Goal: Task Accomplishment & Management: Manage account settings

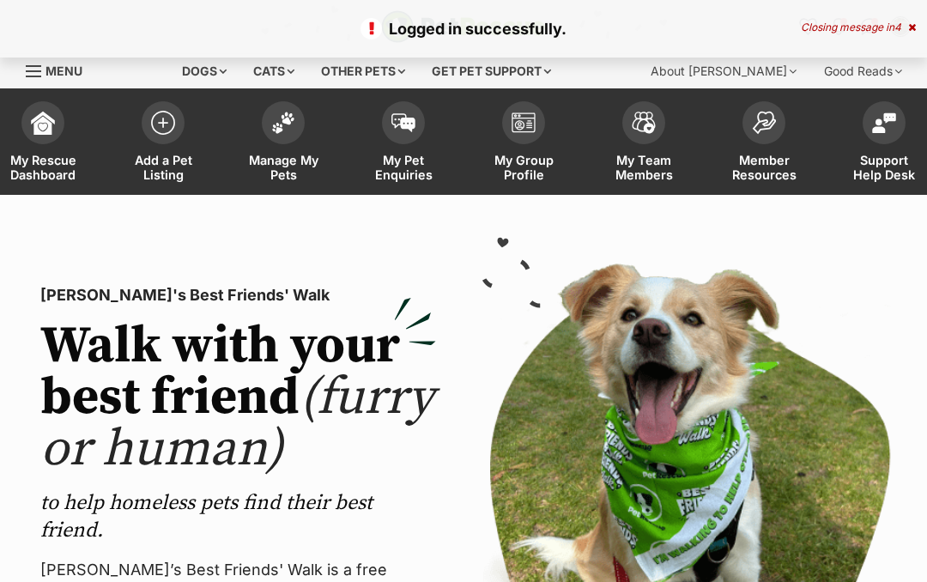
click at [282, 143] on link "Manage My Pets" at bounding box center [283, 144] width 120 height 102
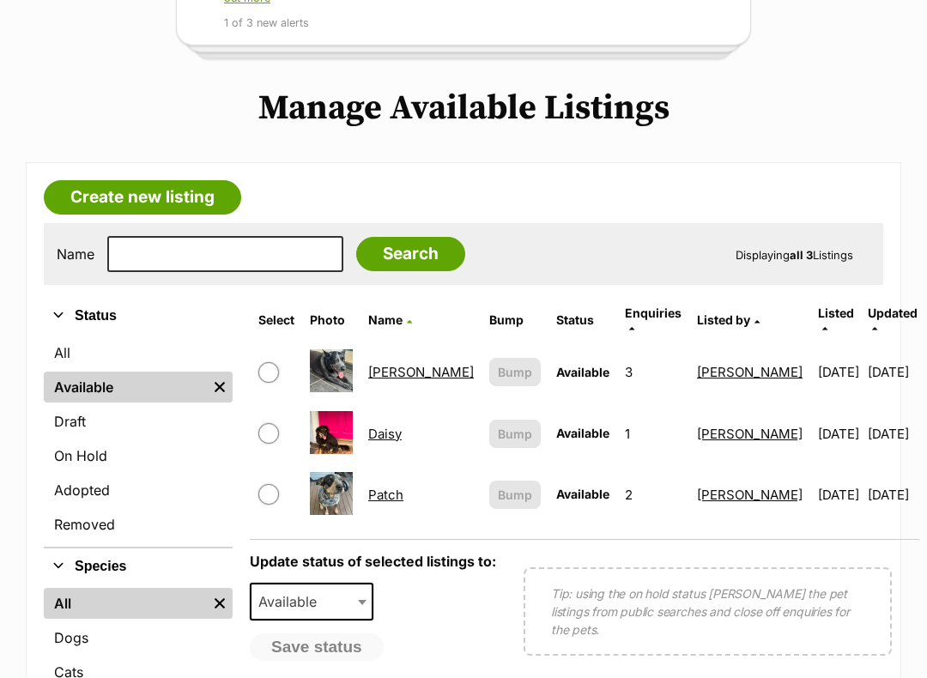
scroll to position [306, 0]
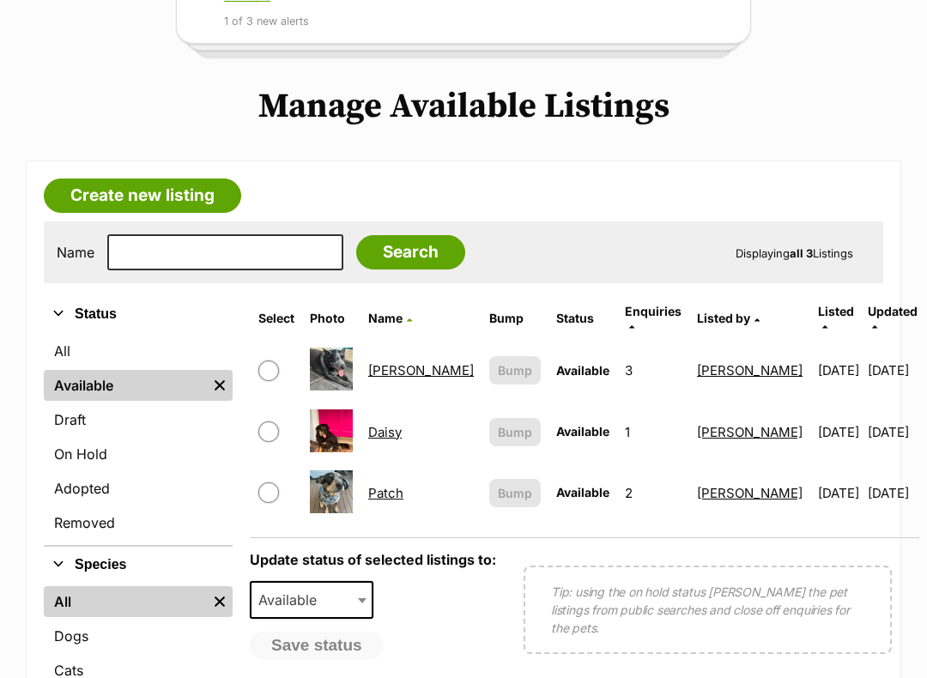
click at [279, 361] on input "checkbox" at bounding box center [268, 371] width 21 height 21
checkbox input "true"
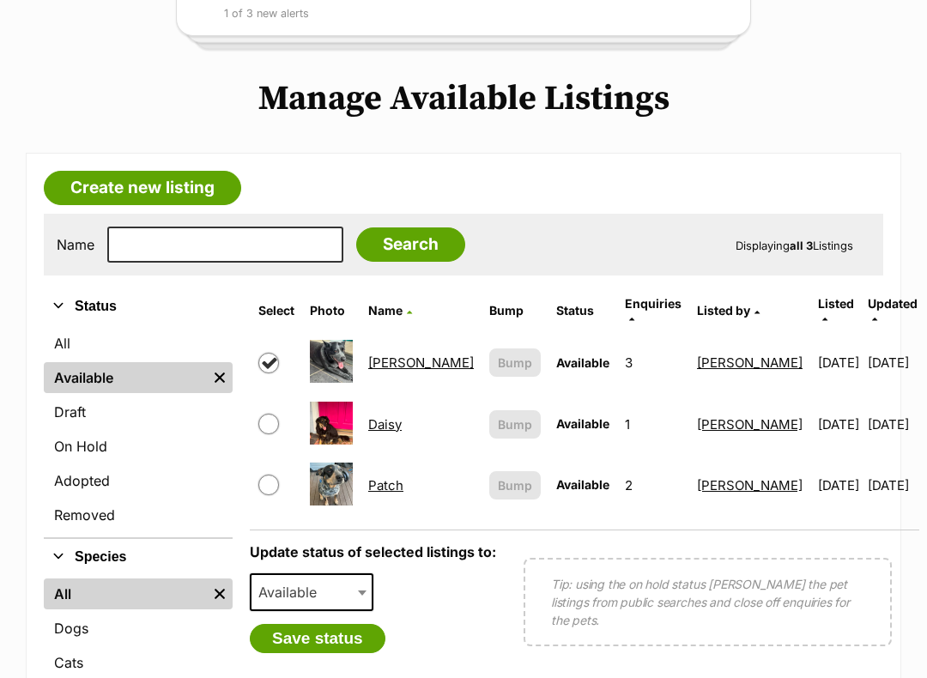
click at [277, 414] on input "checkbox" at bounding box center [268, 424] width 21 height 21
checkbox input "true"
click at [367, 581] on b at bounding box center [362, 593] width 9 height 5
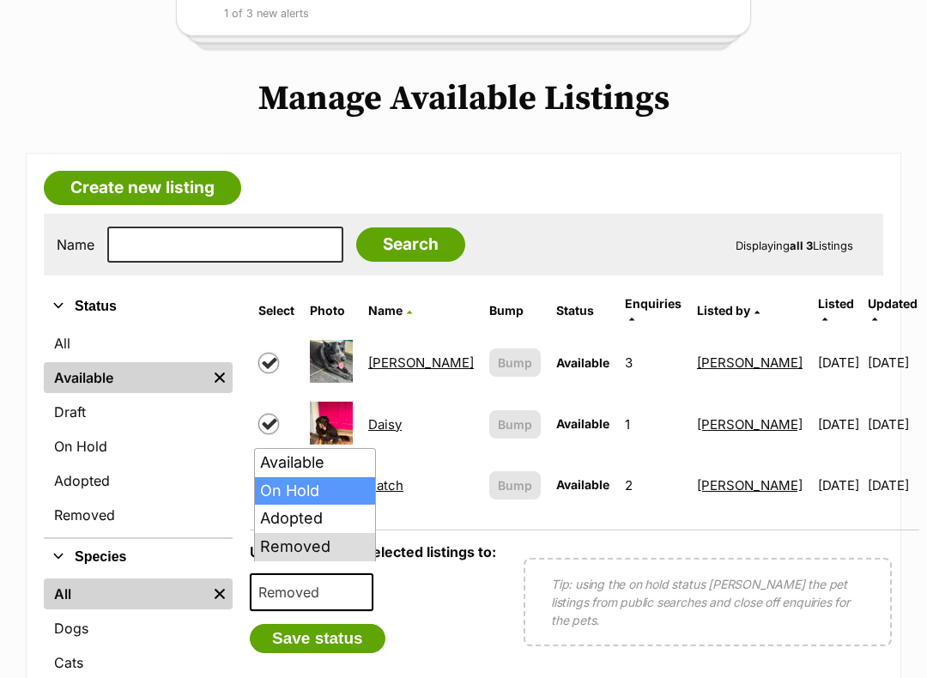
select select "on_hold"
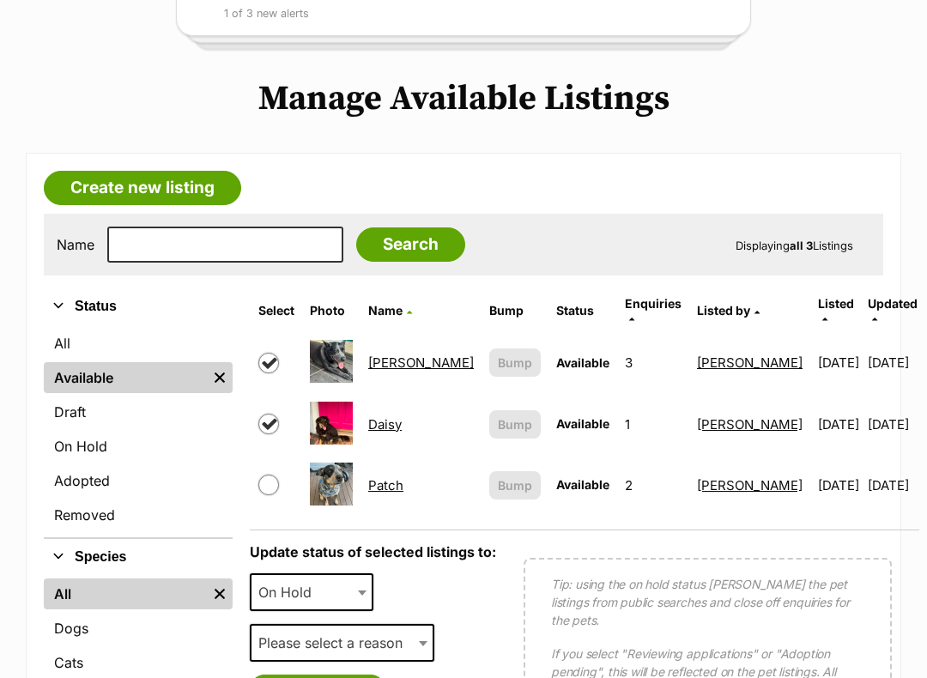
click at [421, 581] on span at bounding box center [424, 643] width 17 height 38
click at [432, 581] on span at bounding box center [424, 643] width 17 height 38
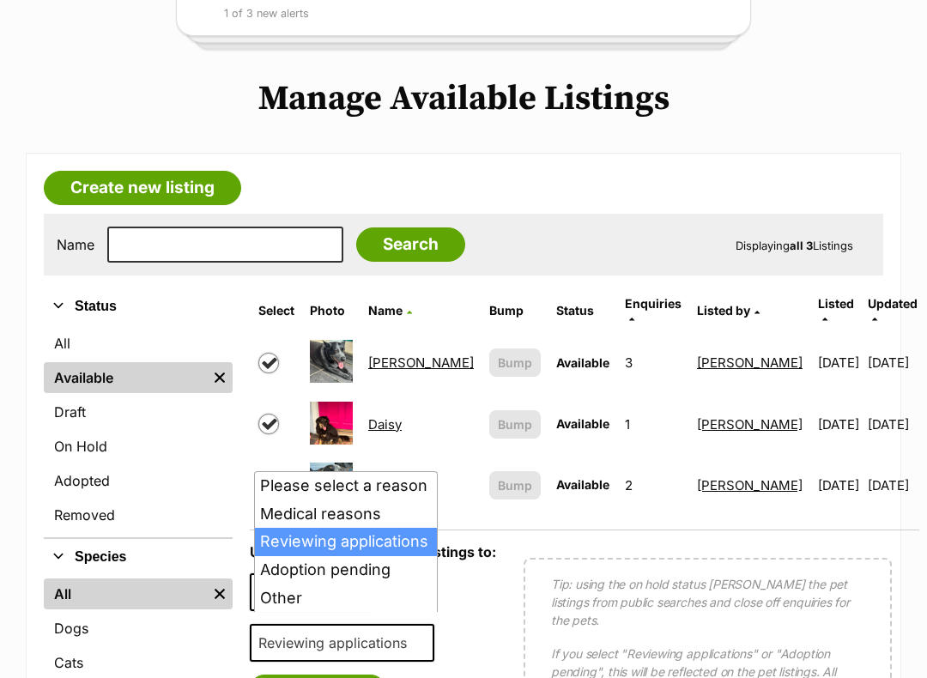
select select "other"
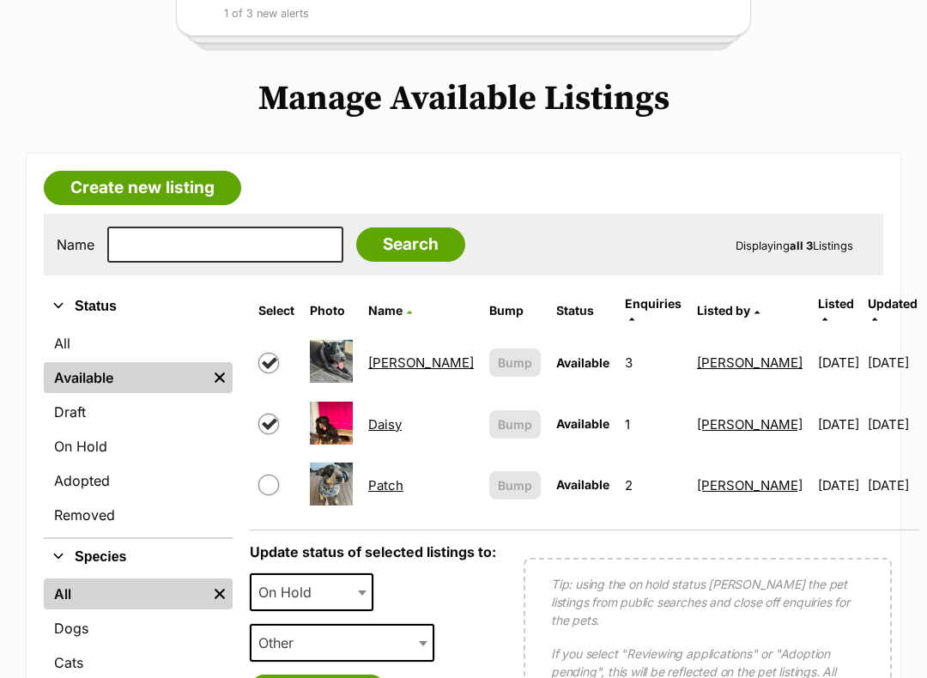
click at [275, 581] on button "Save status" at bounding box center [318, 689] width 136 height 29
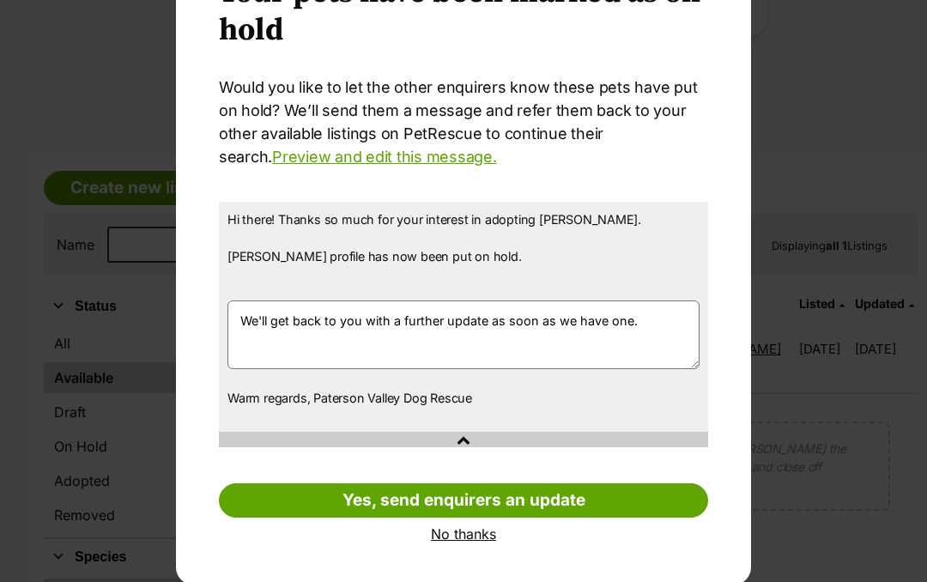
scroll to position [111, 0]
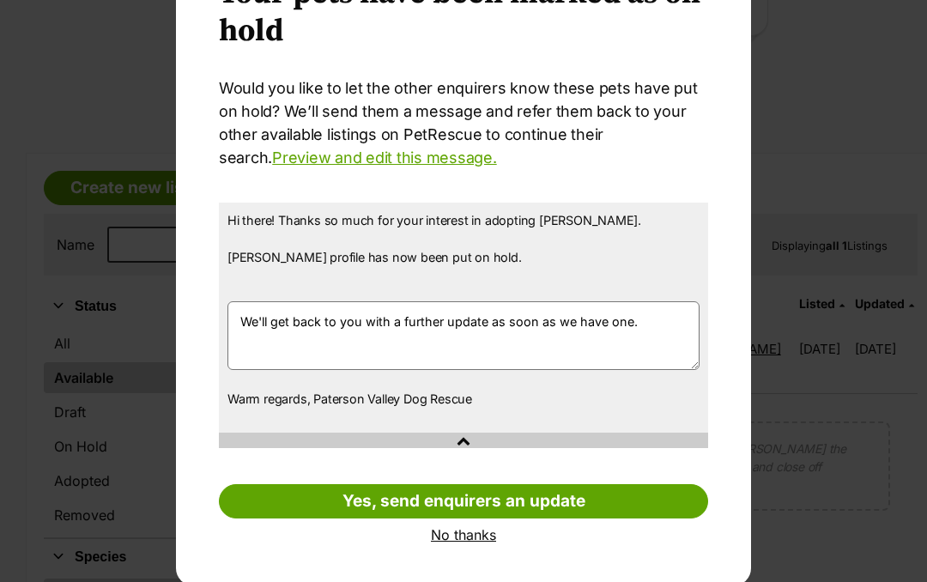
click at [459, 538] on link "No thanks" at bounding box center [463, 534] width 489 height 15
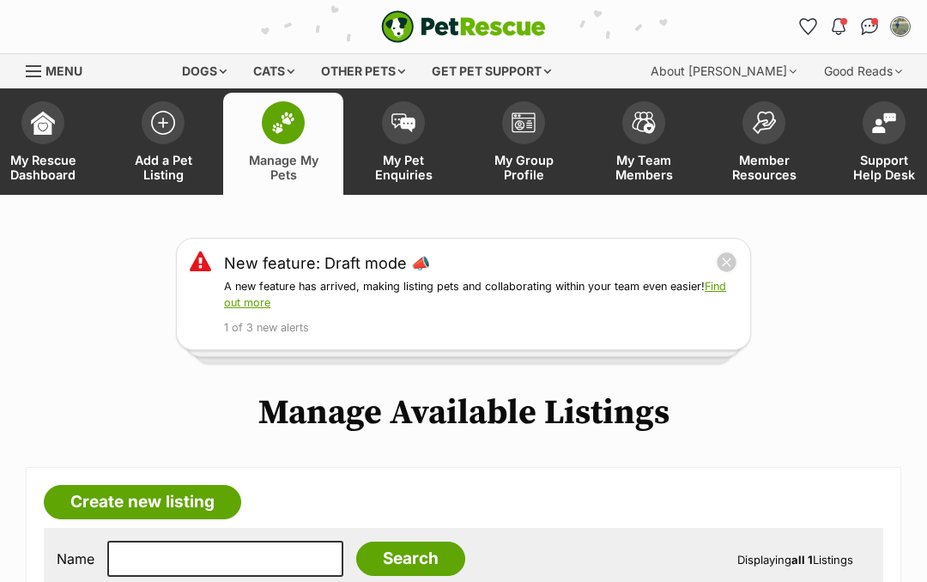
scroll to position [314, 0]
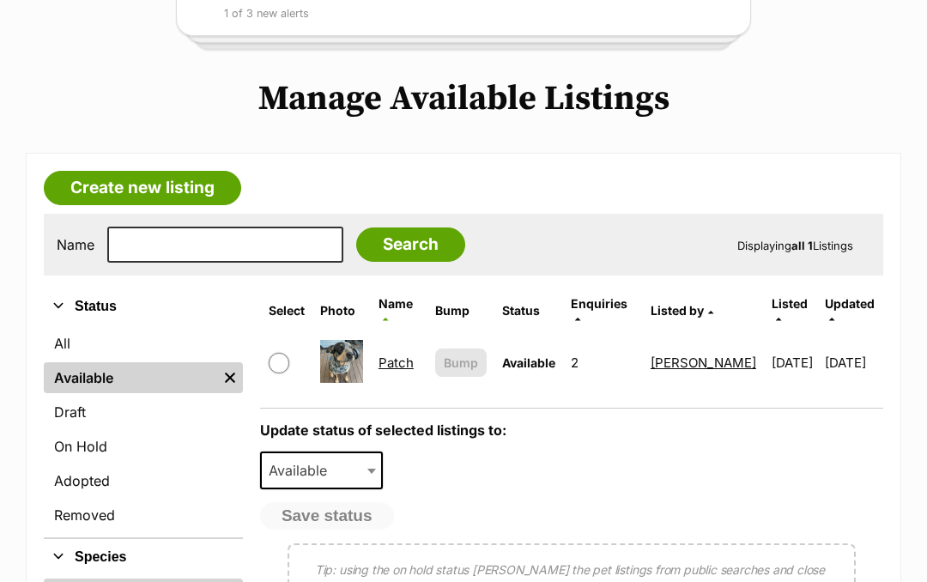
click at [88, 446] on link "On Hold" at bounding box center [143, 446] width 199 height 31
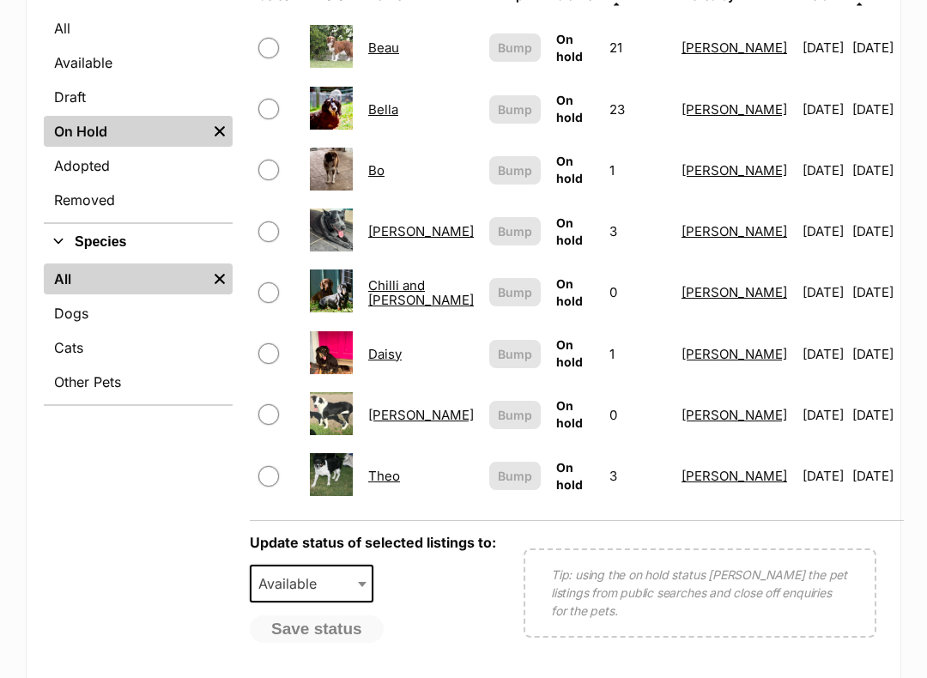
scroll to position [629, 0]
click at [265, 38] on input "checkbox" at bounding box center [268, 48] width 21 height 21
checkbox input "true"
click at [353, 565] on span "Available" at bounding box center [312, 584] width 124 height 38
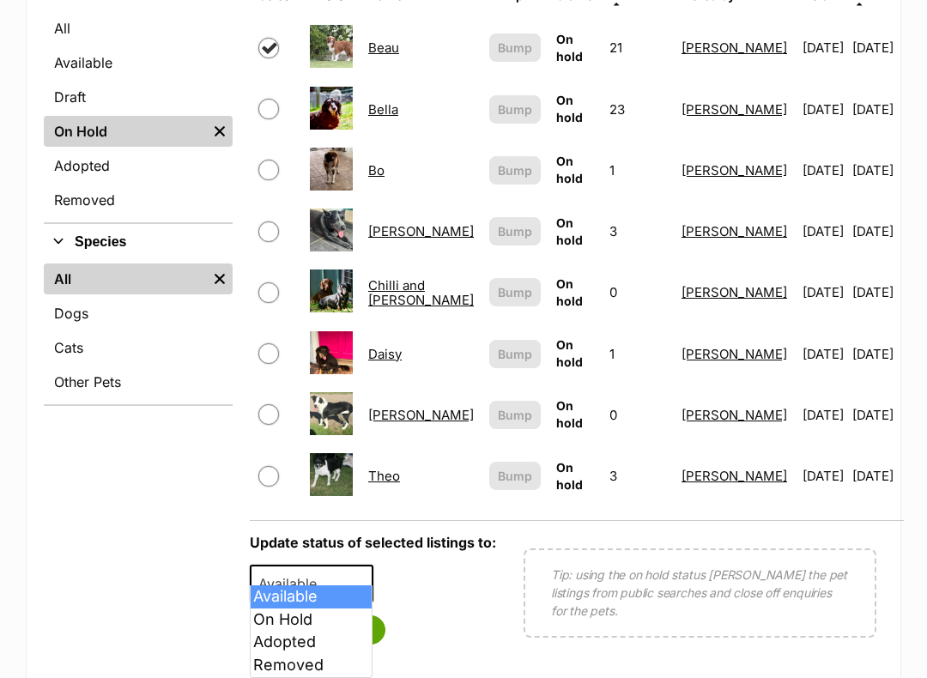
select select "rehomed"
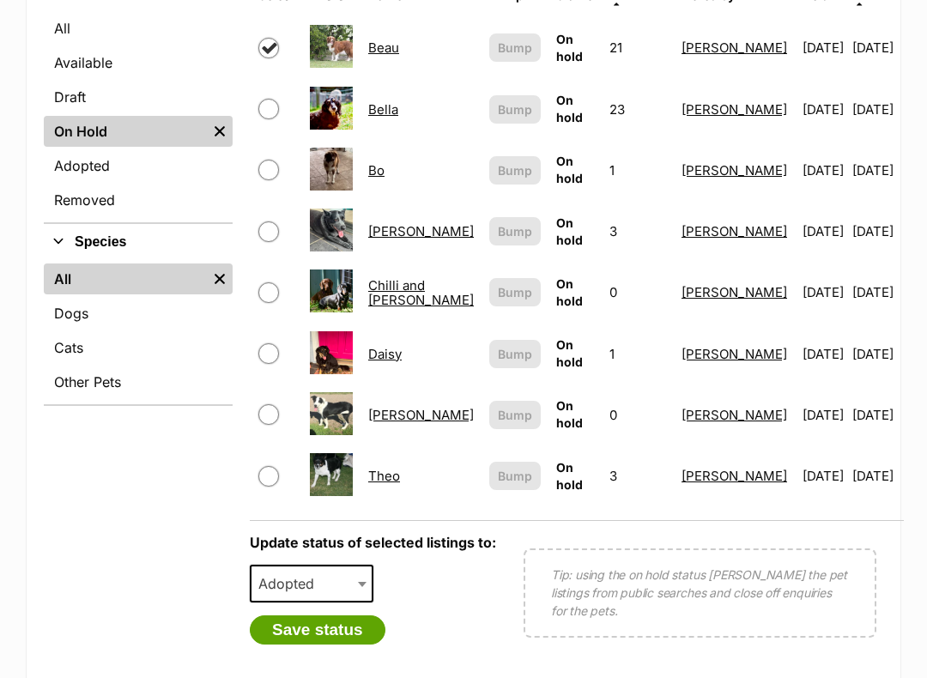
click at [294, 581] on button "Save status" at bounding box center [318, 630] width 136 height 29
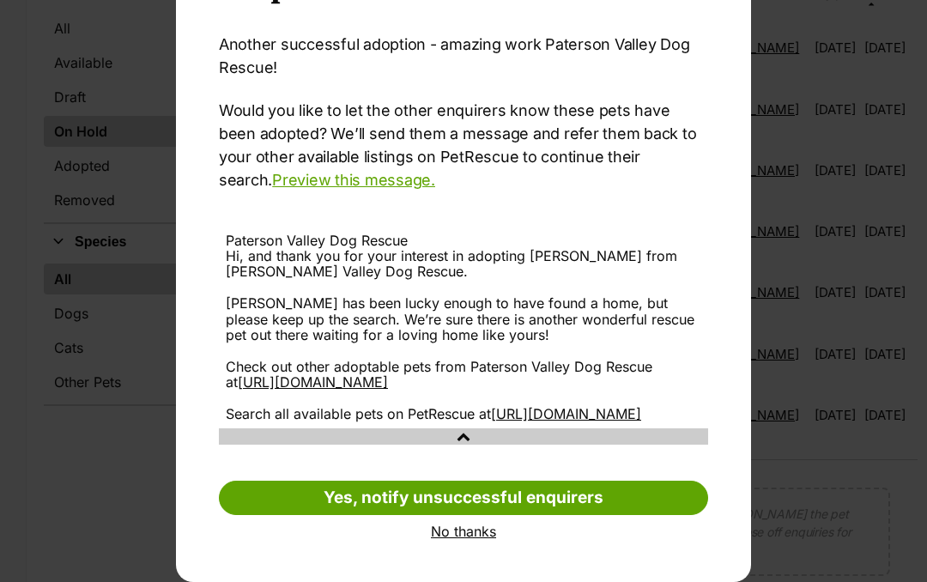
scroll to position [181, 0]
click at [452, 535] on link "No thanks" at bounding box center [463, 531] width 489 height 15
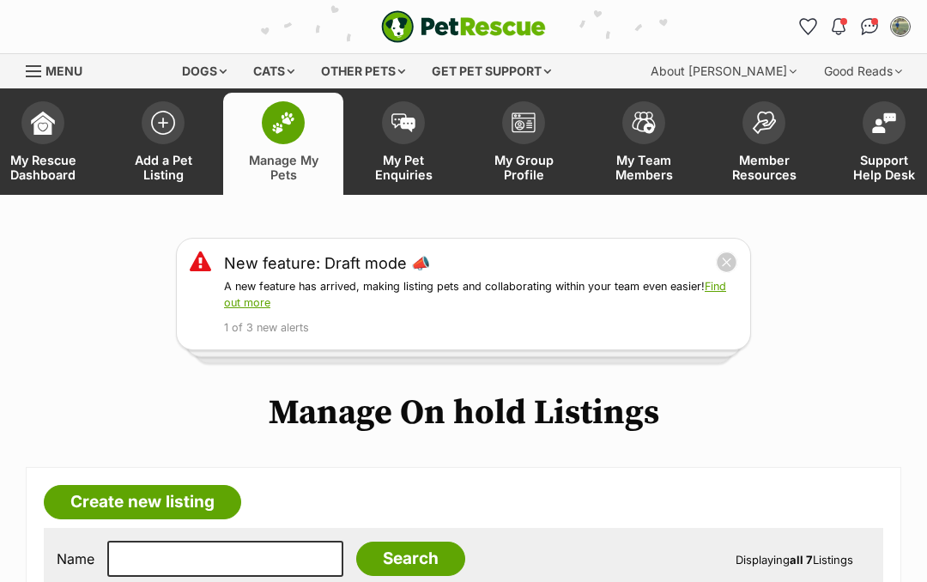
scroll to position [629, 0]
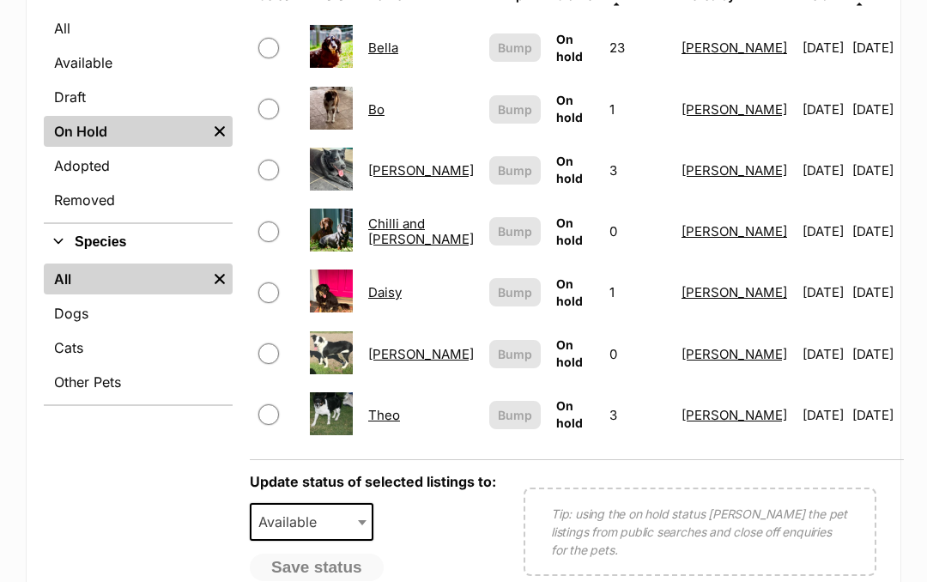
click at [284, 221] on span at bounding box center [276, 231] width 36 height 21
click at [264, 224] on input "checkbox" at bounding box center [268, 231] width 21 height 21
checkbox input "true"
click at [362, 503] on span at bounding box center [363, 522] width 17 height 38
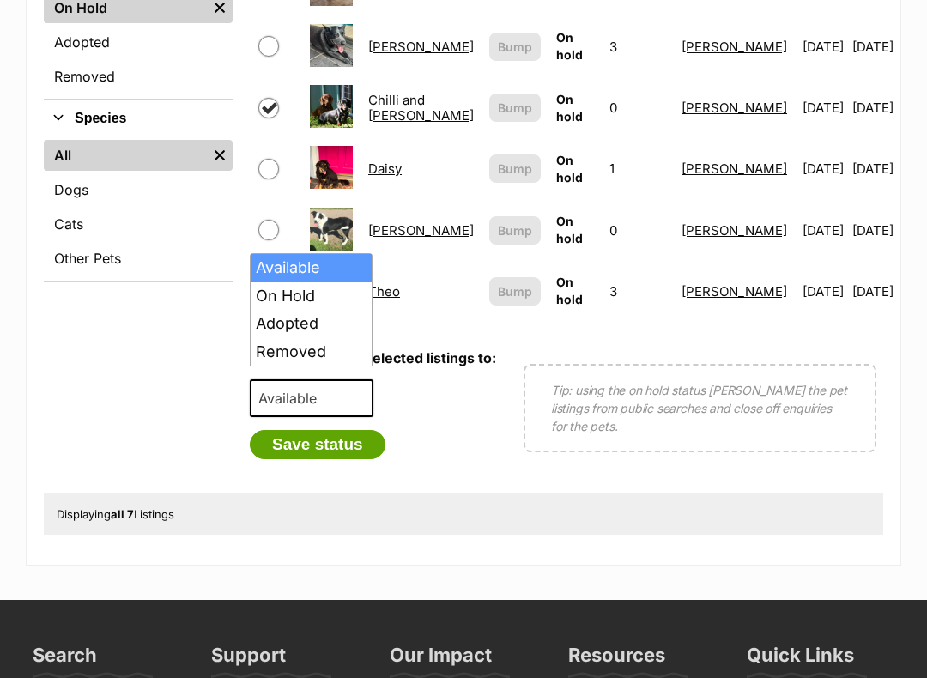
scroll to position [818, 0]
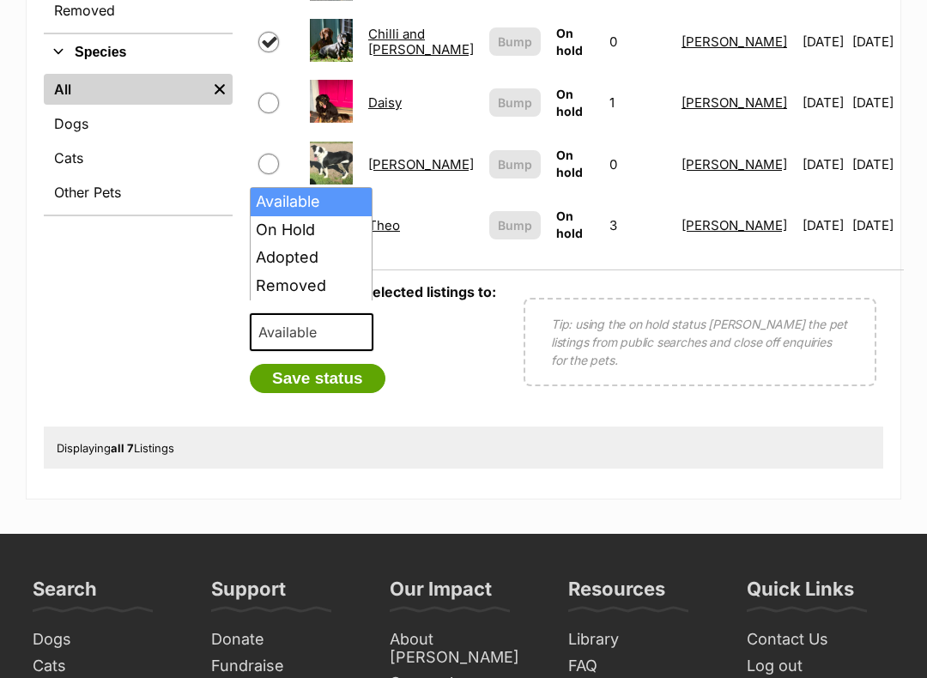
click at [76, 221] on div "Refine your search Status All Available Draft On Hold Remove filter Adopted Rem…" at bounding box center [138, 106] width 189 height 643
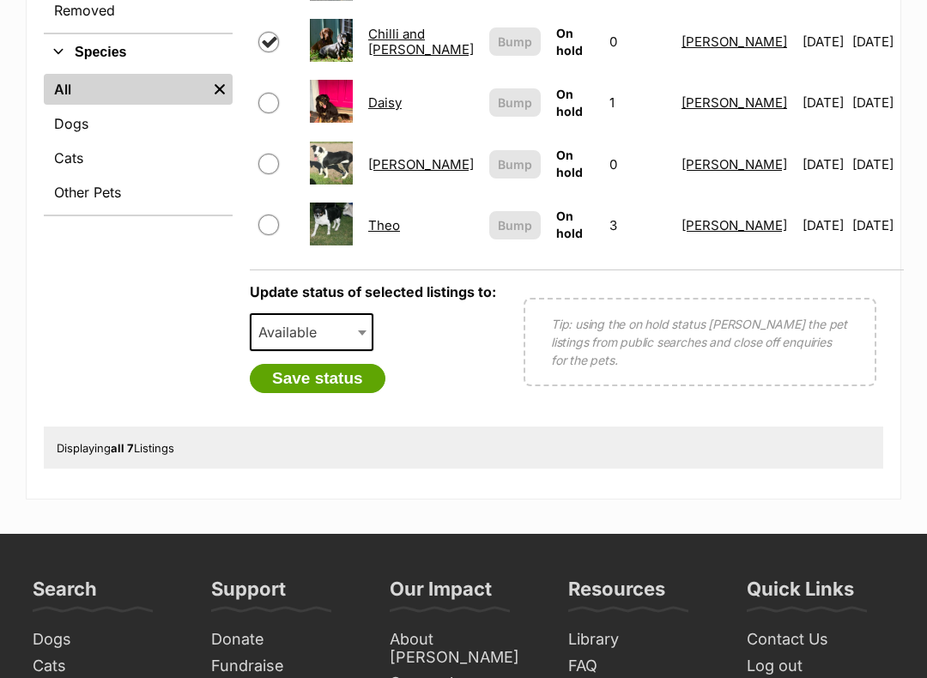
click at [351, 320] on span "Available" at bounding box center [312, 332] width 124 height 38
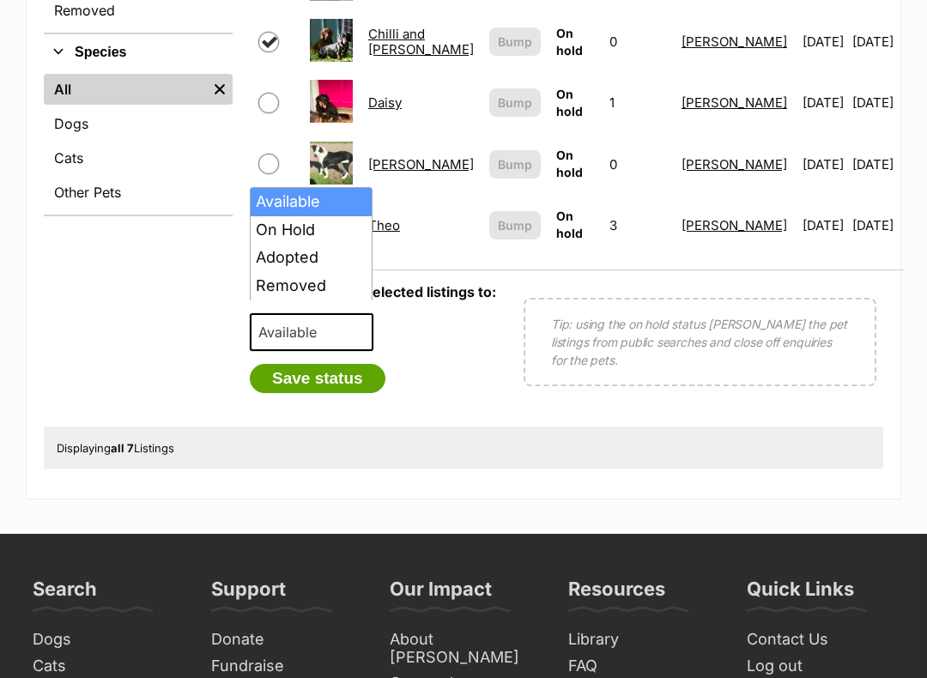
select select "rehomed"
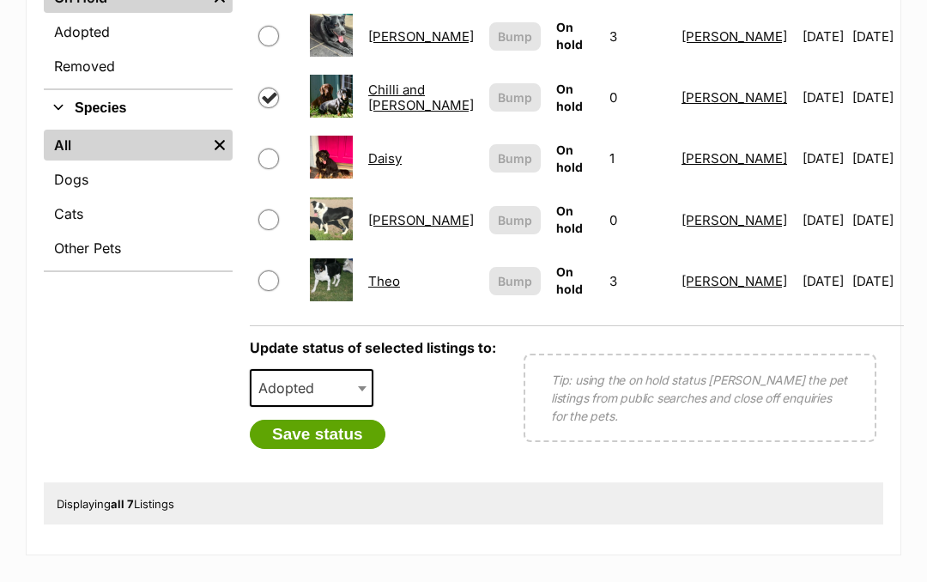
scroll to position [762, 0]
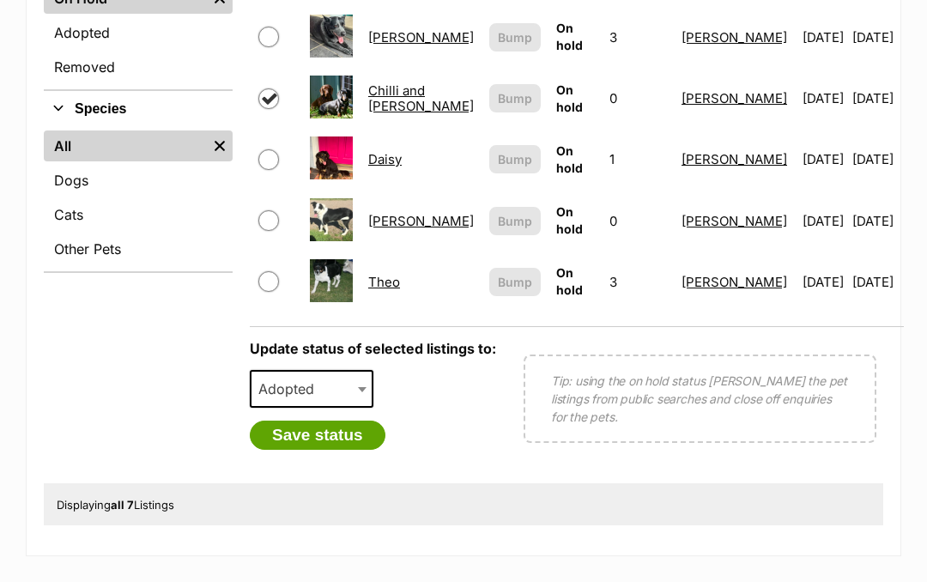
click at [320, 421] on button "Save status" at bounding box center [318, 435] width 136 height 29
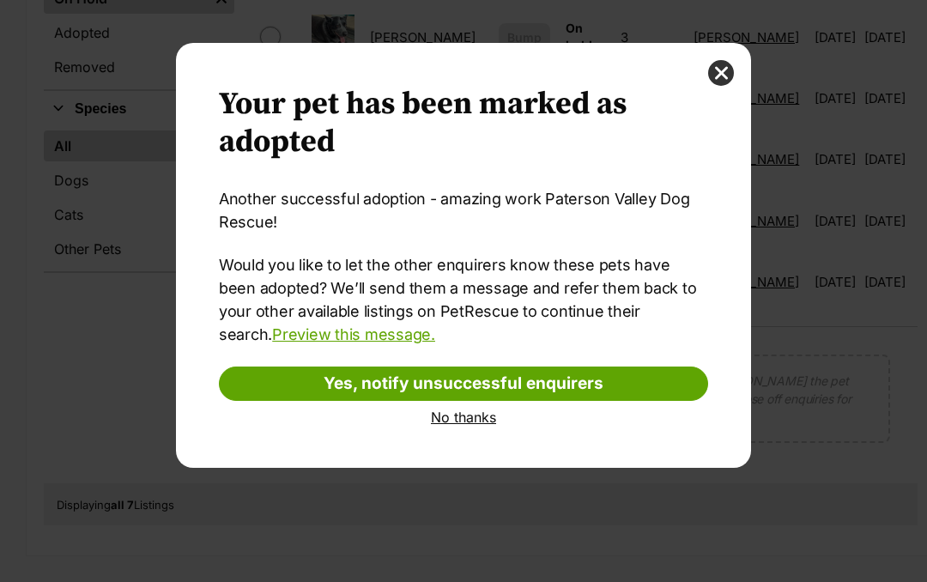
scroll to position [0, 0]
click at [457, 421] on link "No thanks" at bounding box center [463, 417] width 489 height 15
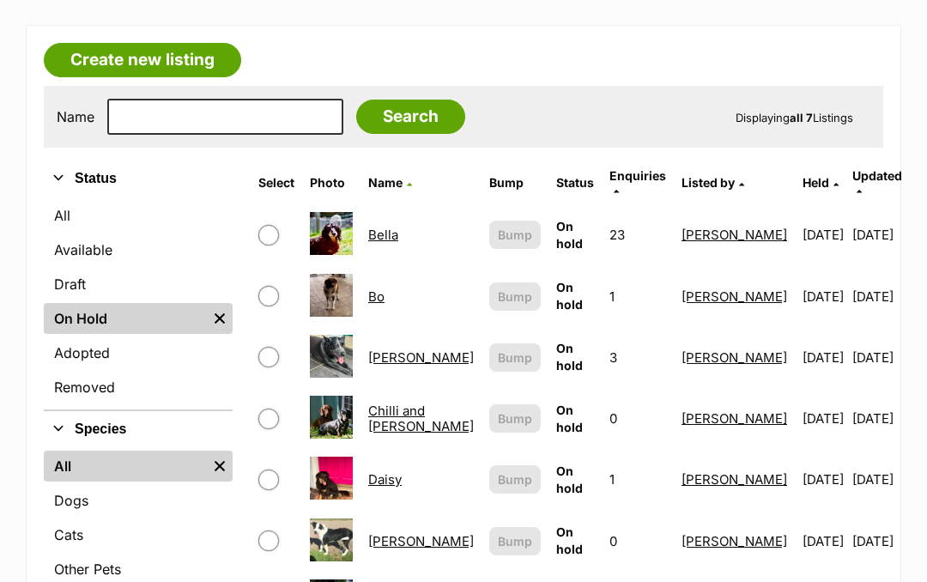
click at [273, 287] on input "checkbox" at bounding box center [268, 297] width 21 height 21
checkbox input "true"
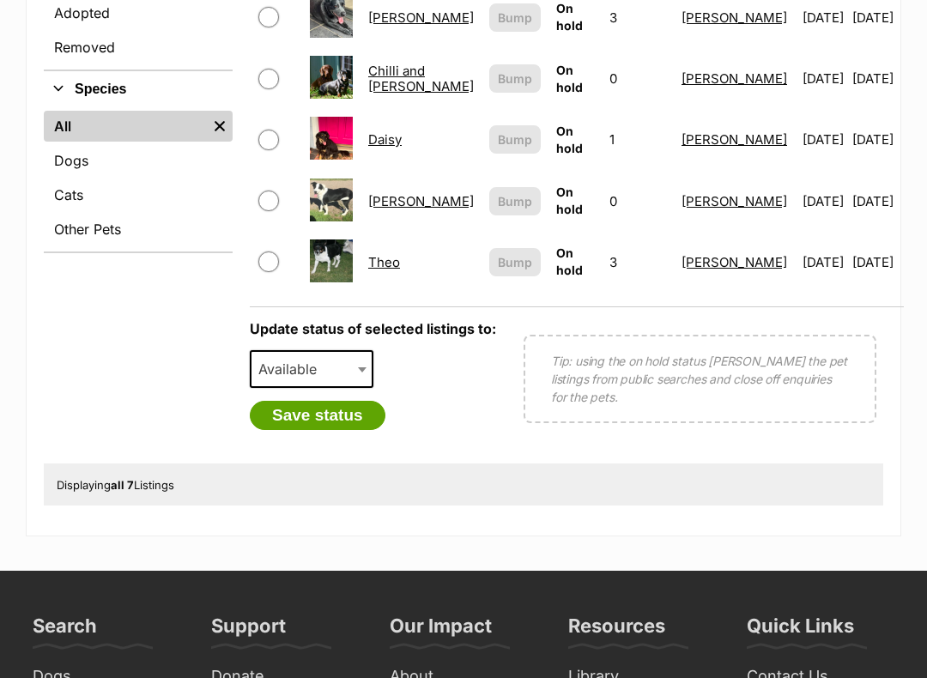
scroll to position [796, 0]
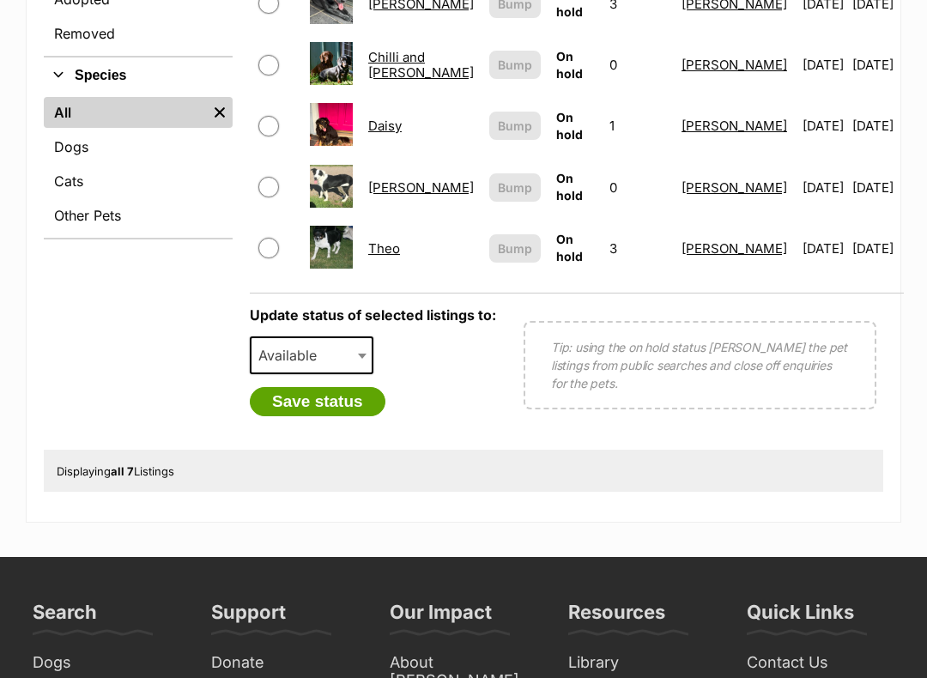
click at [360, 354] on b at bounding box center [362, 356] width 9 height 5
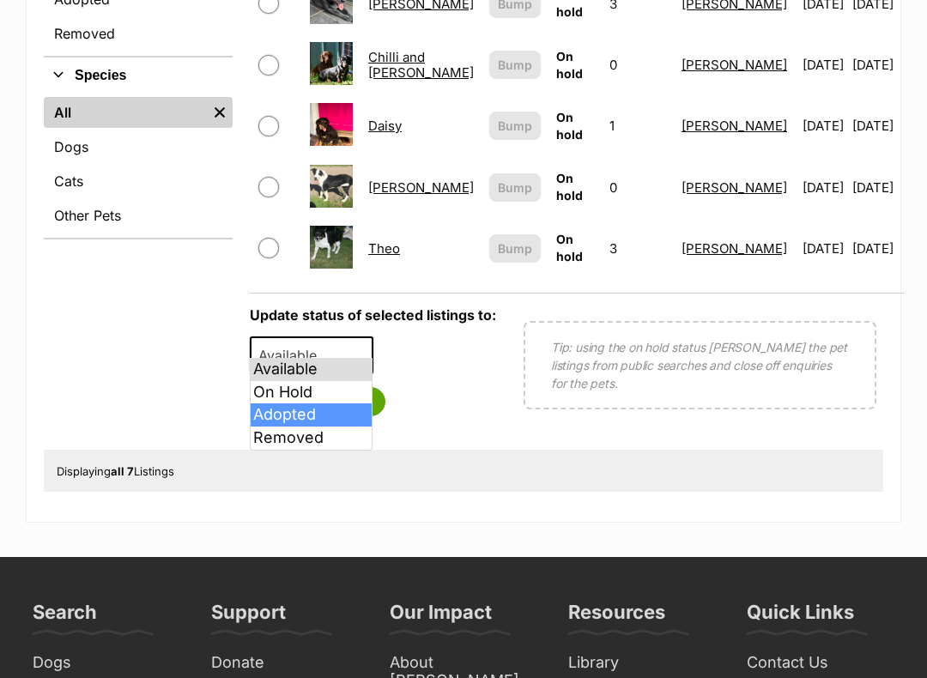
select select "rehomed"
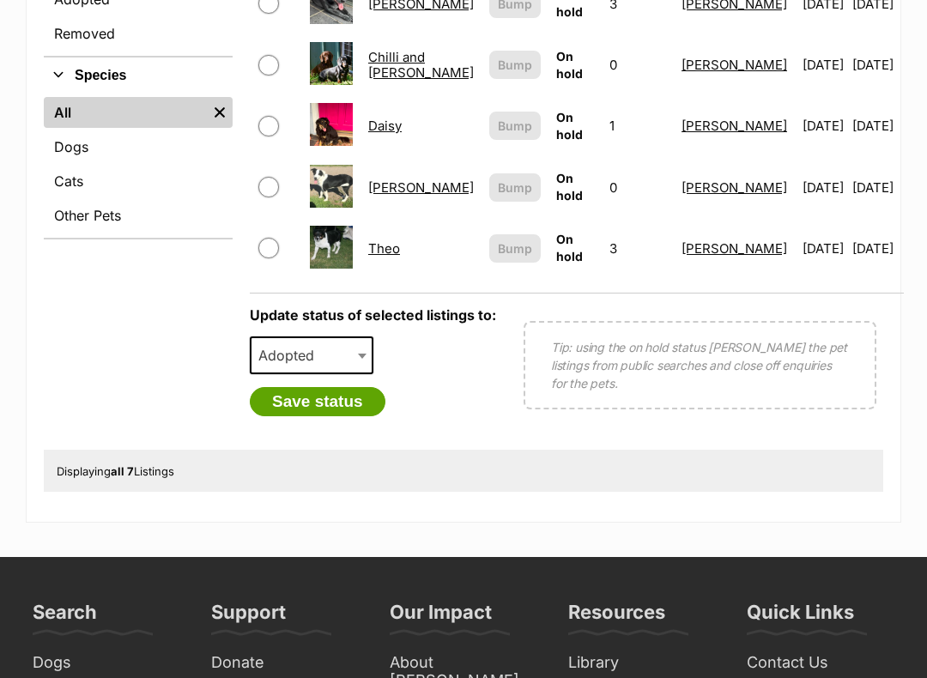
click at [291, 387] on button "Save status" at bounding box center [318, 401] width 136 height 29
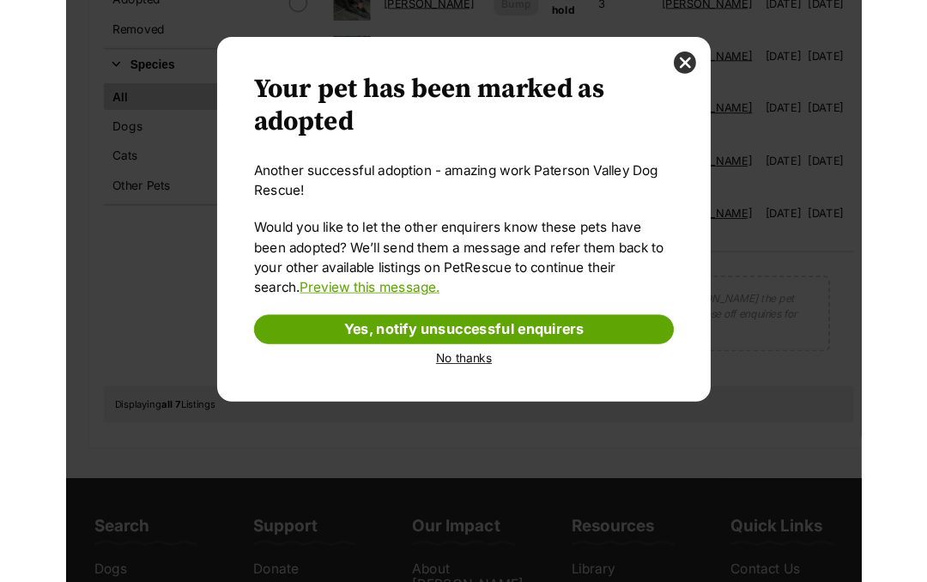
scroll to position [0, 0]
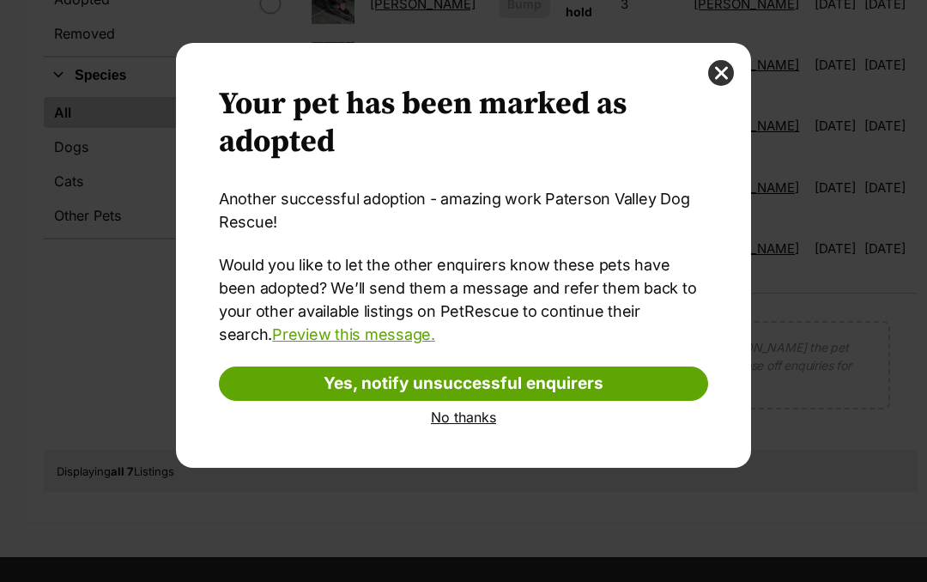
click at [451, 414] on link "No thanks" at bounding box center [463, 417] width 489 height 15
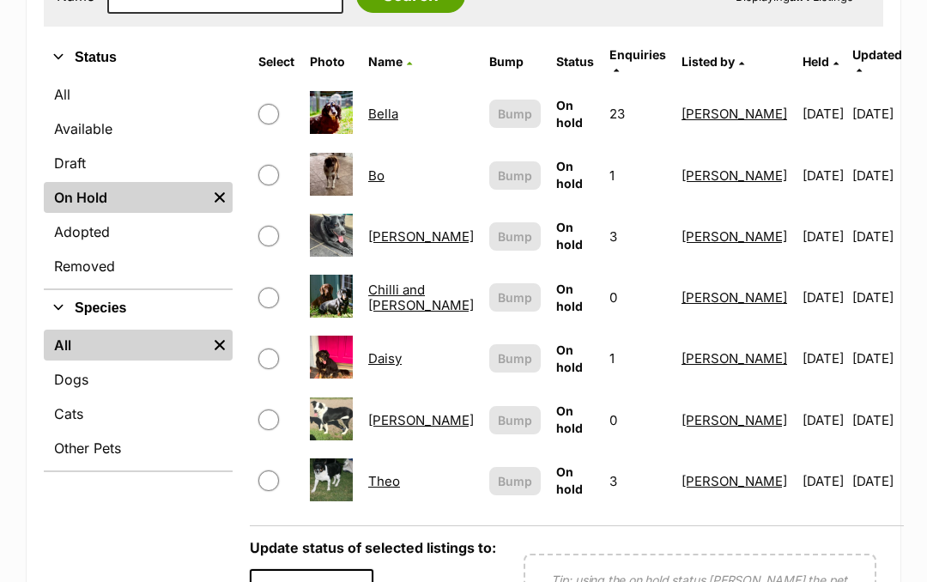
scroll to position [562, 0]
click at [265, 166] on input "checkbox" at bounding box center [268, 176] width 21 height 21
checkbox input "true"
click at [269, 288] on input "checkbox" at bounding box center [268, 298] width 21 height 21
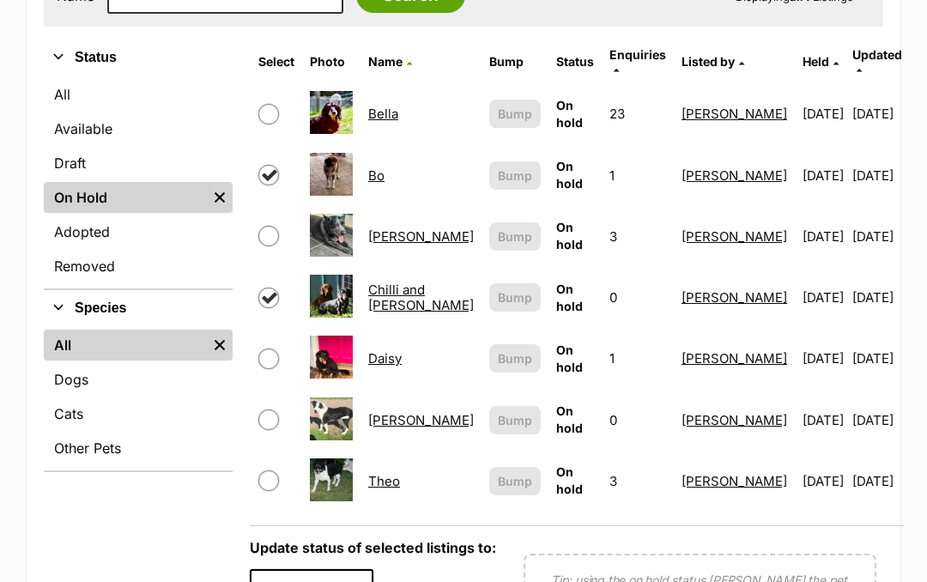
checkbox input "true"
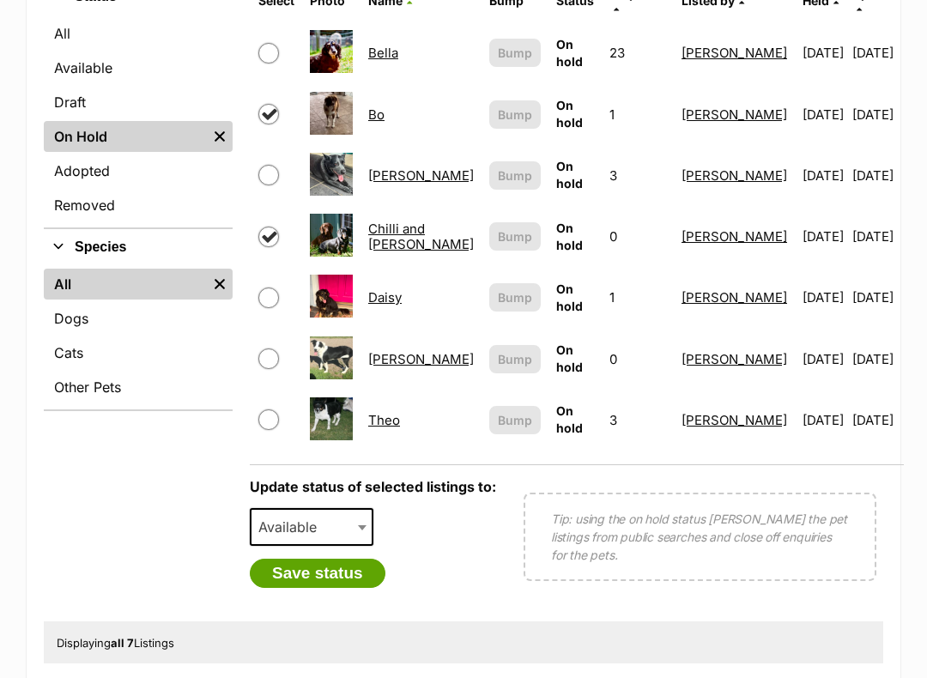
scroll to position [640, 0]
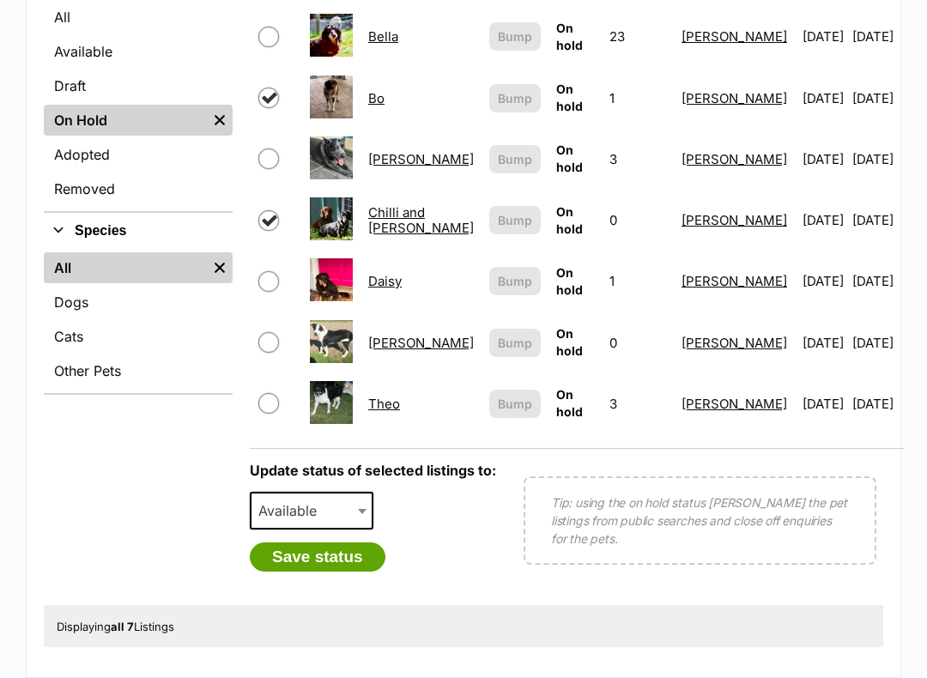
click at [358, 504] on span at bounding box center [363, 511] width 17 height 38
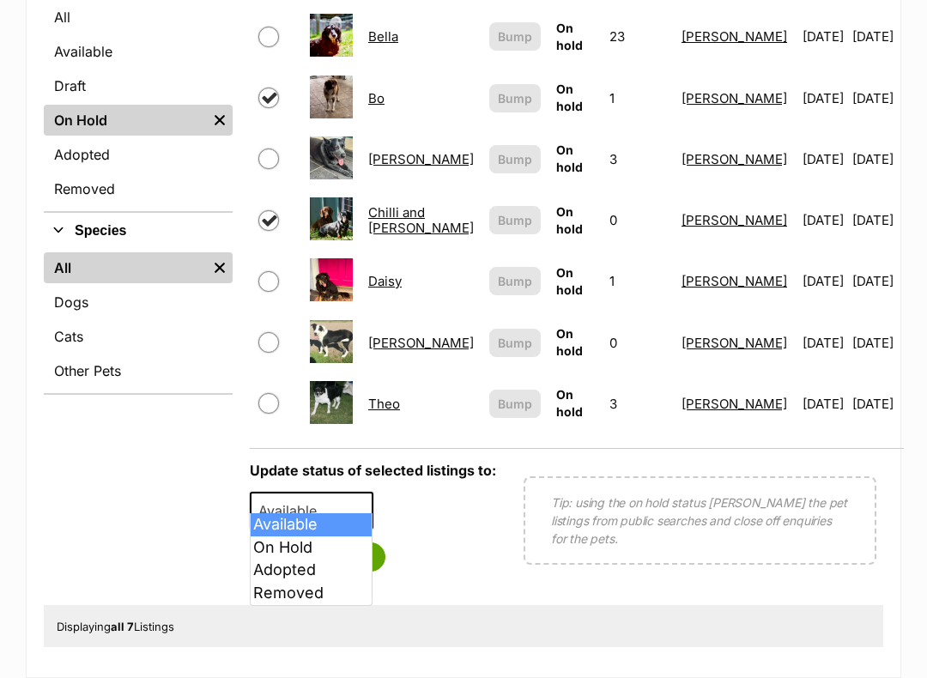
select select "rehomed"
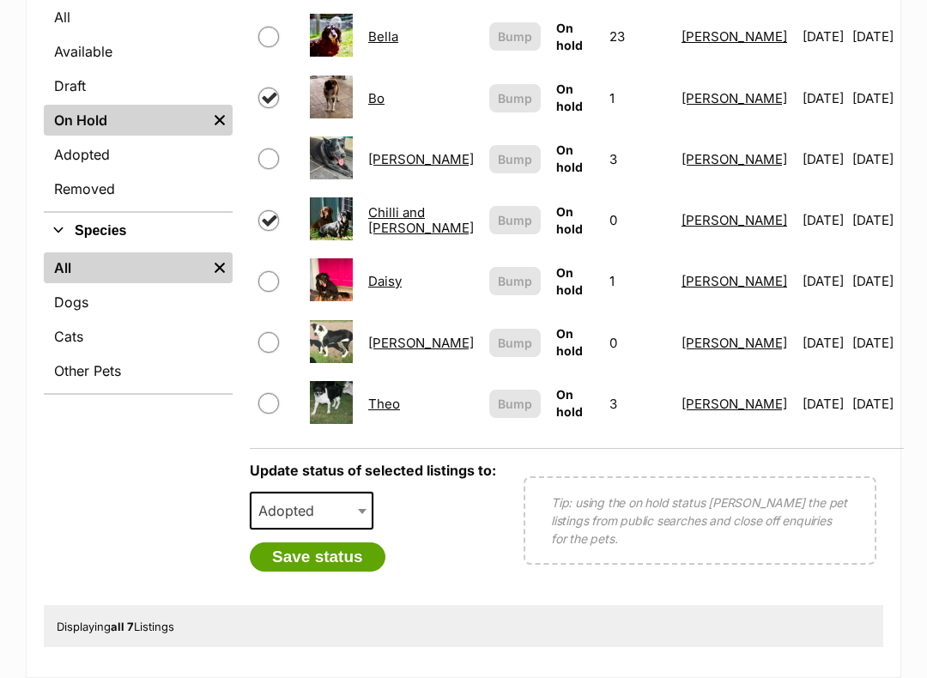
click at [311, 549] on button "Save status" at bounding box center [318, 557] width 136 height 29
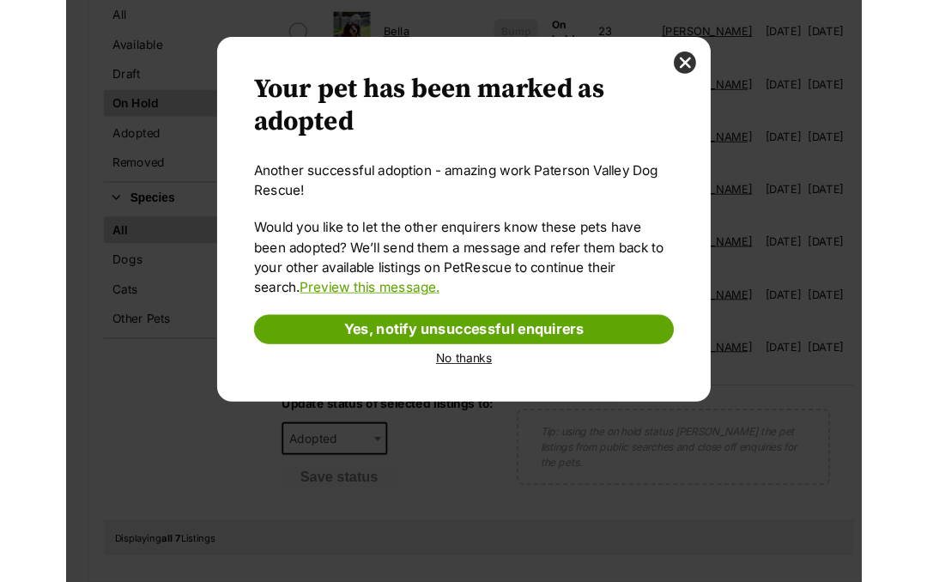
scroll to position [0, 0]
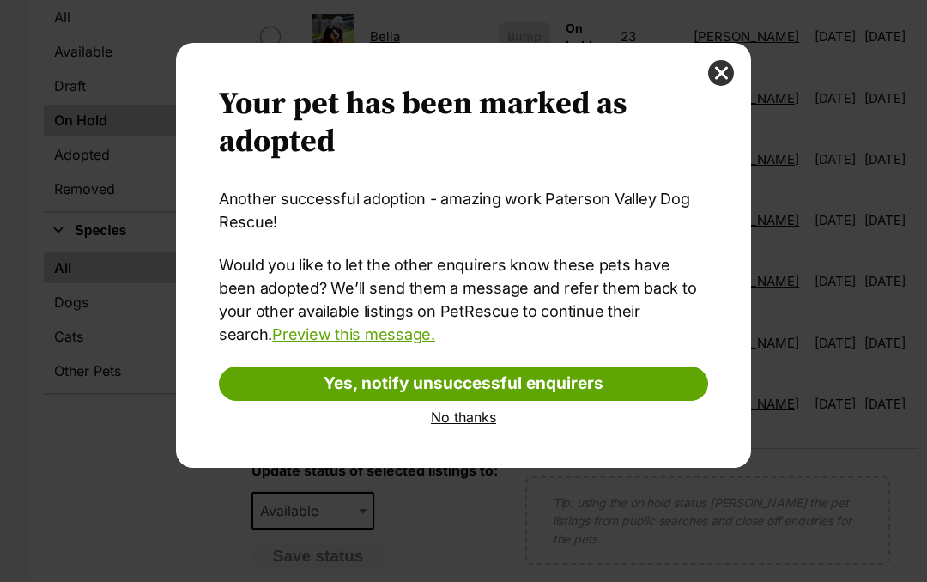
click at [451, 412] on link "No thanks" at bounding box center [463, 417] width 489 height 15
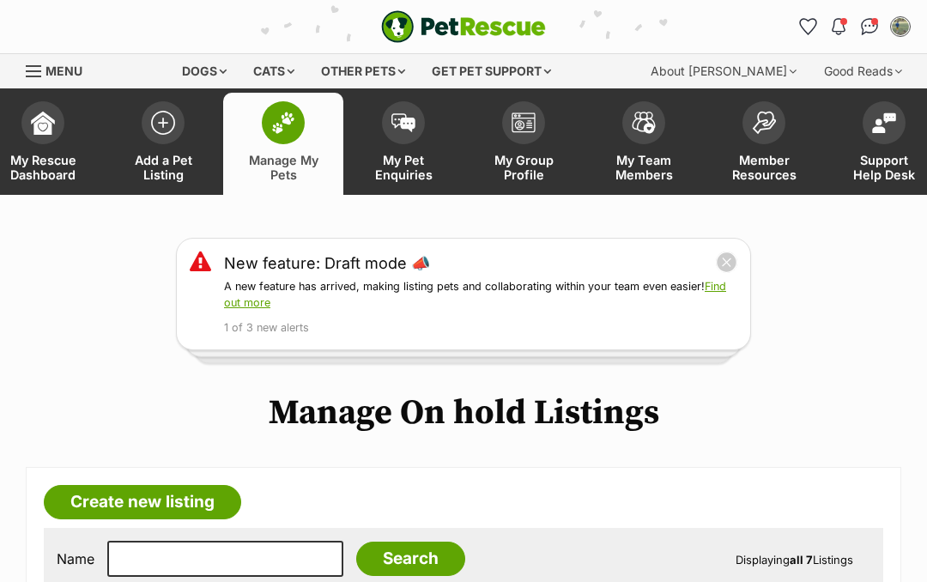
scroll to position [640, 0]
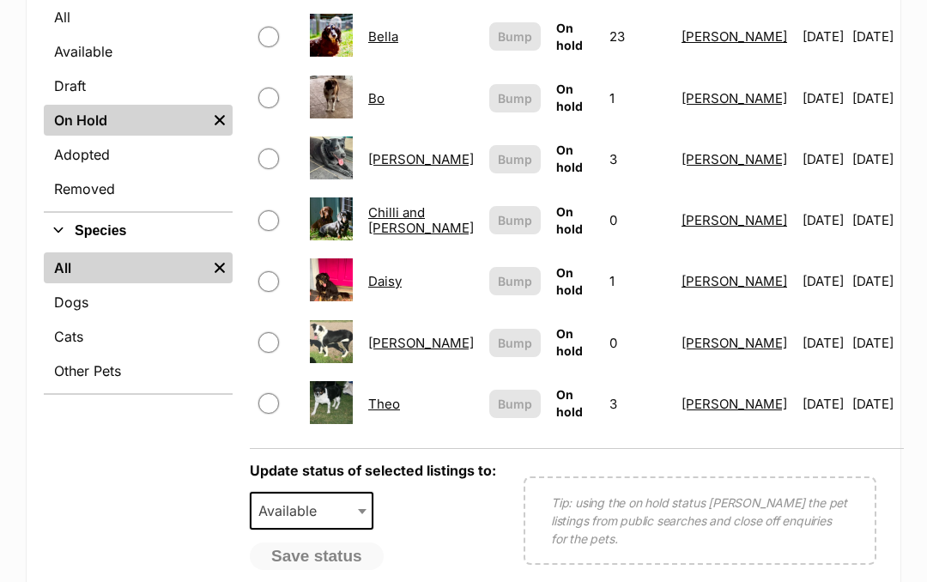
click at [279, 70] on td at bounding box center [277, 98] width 50 height 59
click at [264, 88] on input "checkbox" at bounding box center [268, 98] width 21 height 21
checkbox input "true"
click at [355, 493] on span at bounding box center [363, 511] width 17 height 38
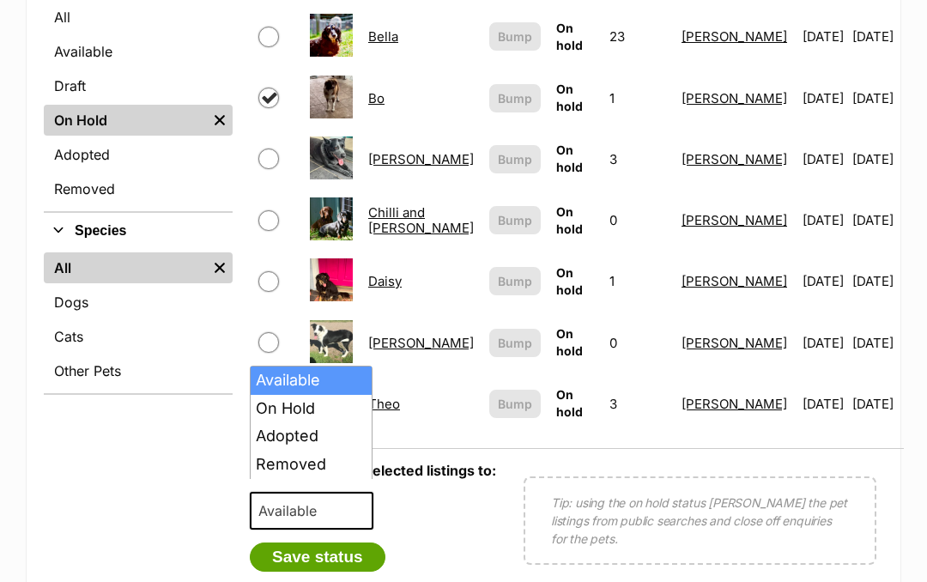
select select "rehomed"
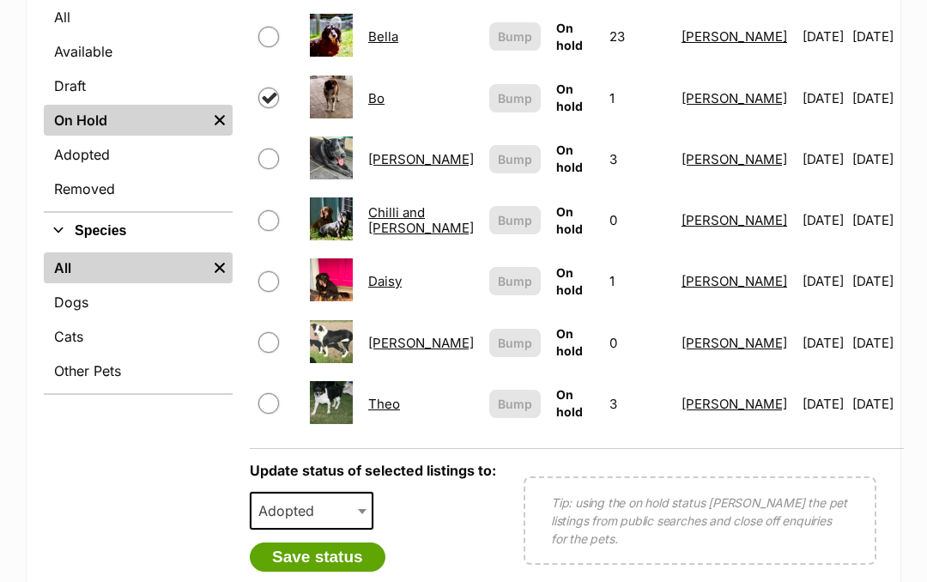
click at [306, 543] on button "Save status" at bounding box center [318, 557] width 136 height 29
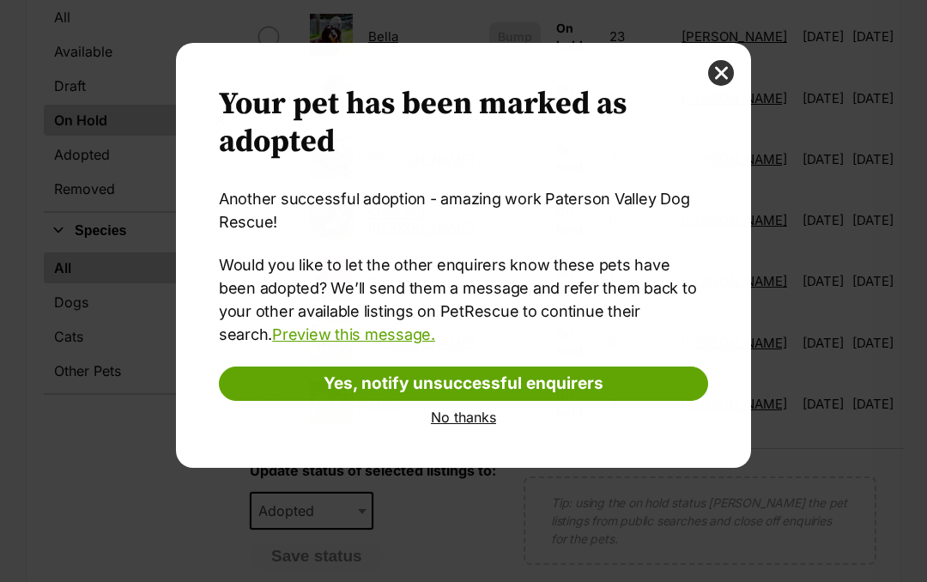
scroll to position [0, 0]
click at [485, 423] on link "No thanks" at bounding box center [463, 417] width 489 height 15
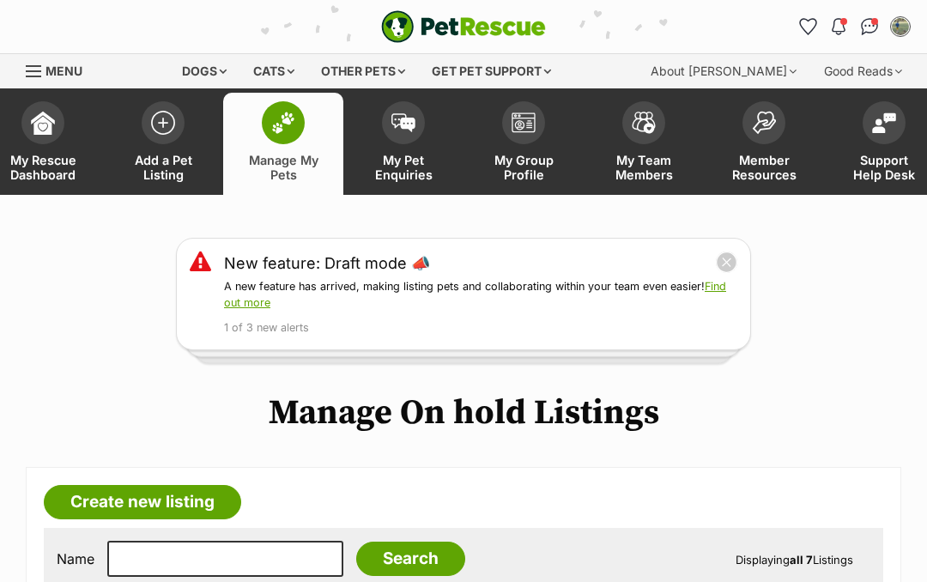
scroll to position [640, 0]
